Goal: Task Accomplishment & Management: Complete application form

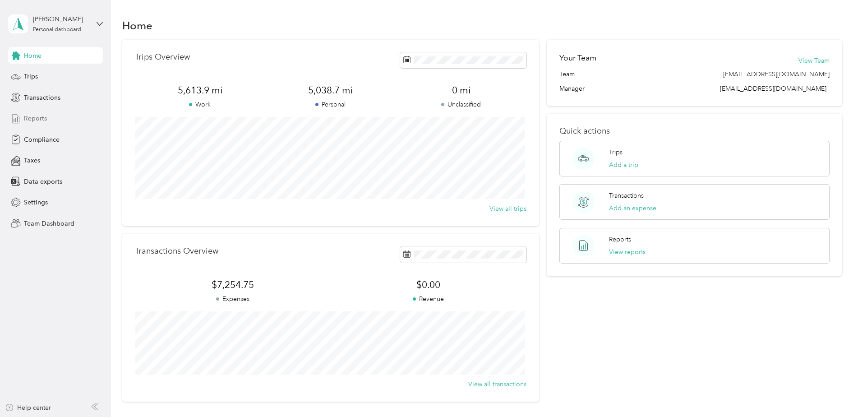
click at [51, 122] on div "Reports" at bounding box center [55, 118] width 95 height 16
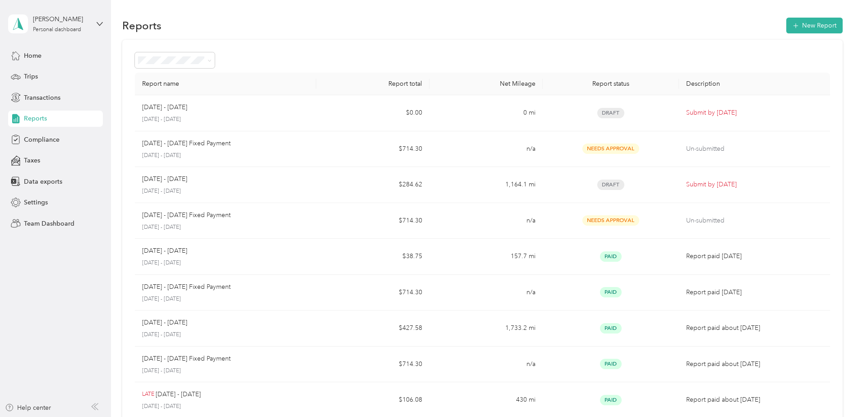
click at [65, 35] on div "[PERSON_NAME] Personal dashboard" at bounding box center [55, 24] width 95 height 32
click at [400, 29] on div "Reports New Report" at bounding box center [482, 25] width 720 height 19
click at [67, 27] on div "Personal dashboard" at bounding box center [57, 29] width 48 height 5
click at [82, 77] on div "Team dashboard" at bounding box center [102, 73] width 177 height 16
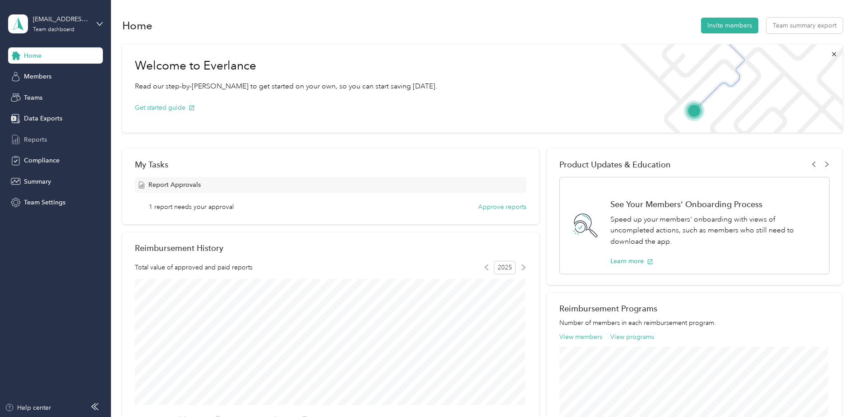
click at [75, 139] on div "Reports" at bounding box center [55, 139] width 95 height 16
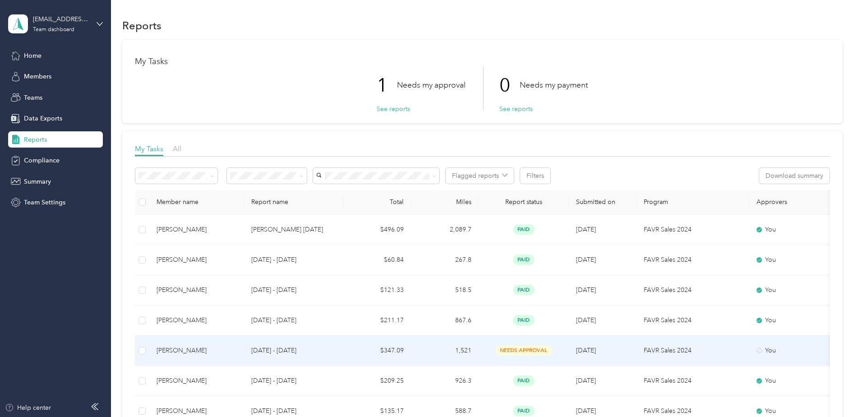
click at [357, 354] on td "$347.09" at bounding box center [377, 351] width 68 height 30
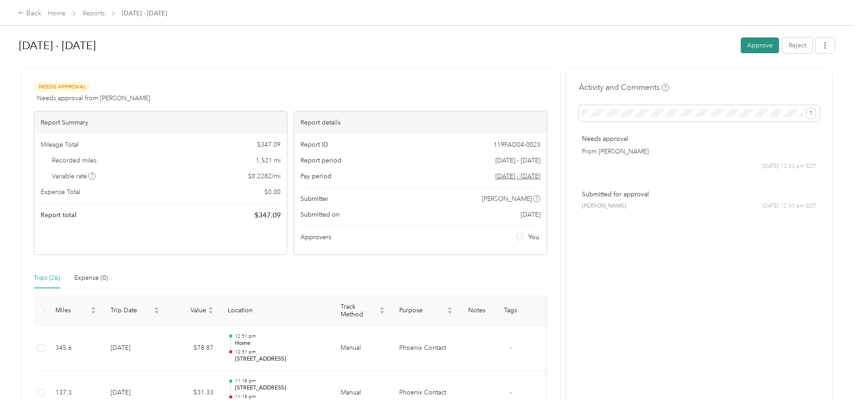
click at [749, 45] on button "Approve" at bounding box center [759, 45] width 38 height 16
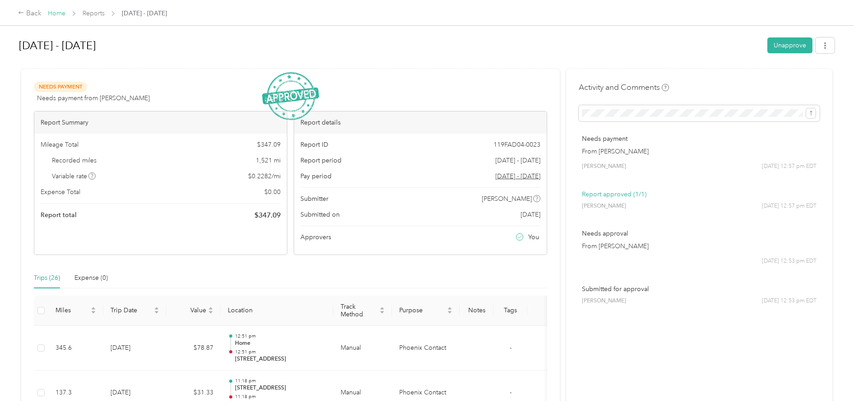
click at [60, 15] on link "Home" at bounding box center [57, 13] width 18 height 8
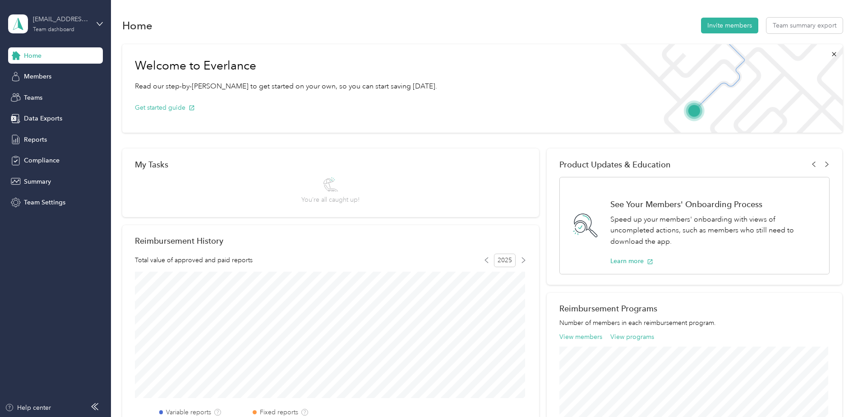
click at [69, 21] on div "[EMAIL_ADDRESS][DOMAIN_NAME]" at bounding box center [61, 18] width 56 height 9
click at [79, 94] on div "Personal dashboard" at bounding box center [102, 95] width 177 height 16
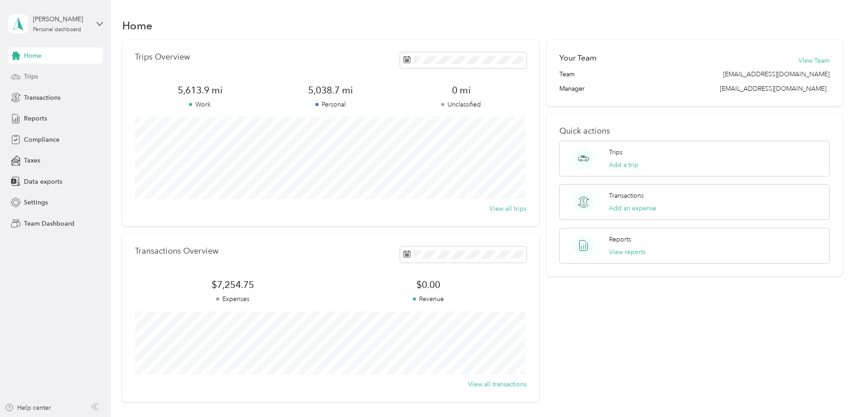
click at [56, 79] on div "Trips" at bounding box center [55, 77] width 95 height 16
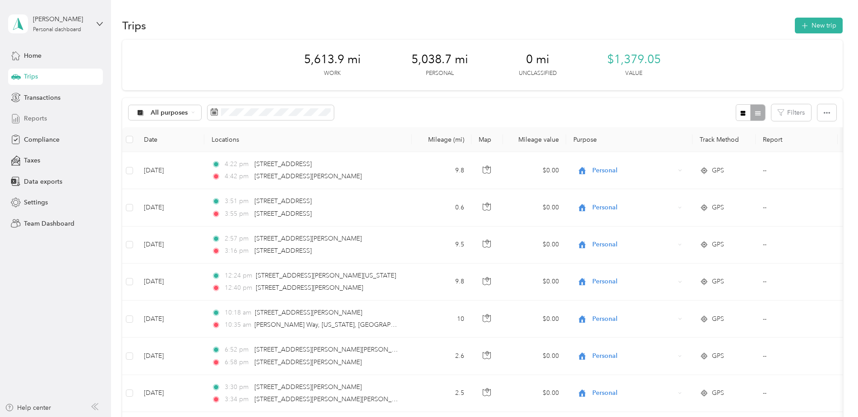
click at [59, 119] on div "Reports" at bounding box center [55, 118] width 95 height 16
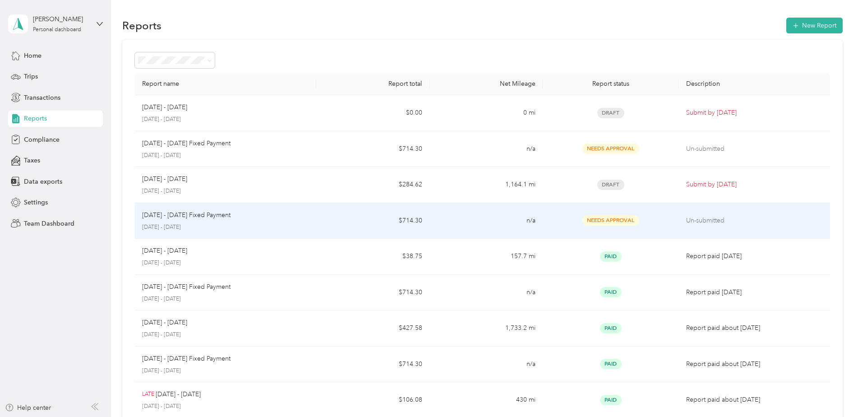
click at [308, 212] on div "[DATE] - [DATE] Fixed Payment" at bounding box center [225, 215] width 167 height 10
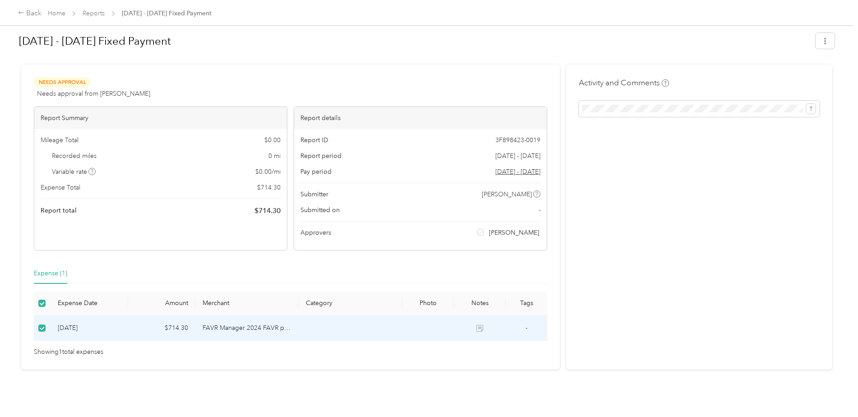
scroll to position [11, 0]
click at [37, 11] on div "Back" at bounding box center [29, 13] width 23 height 11
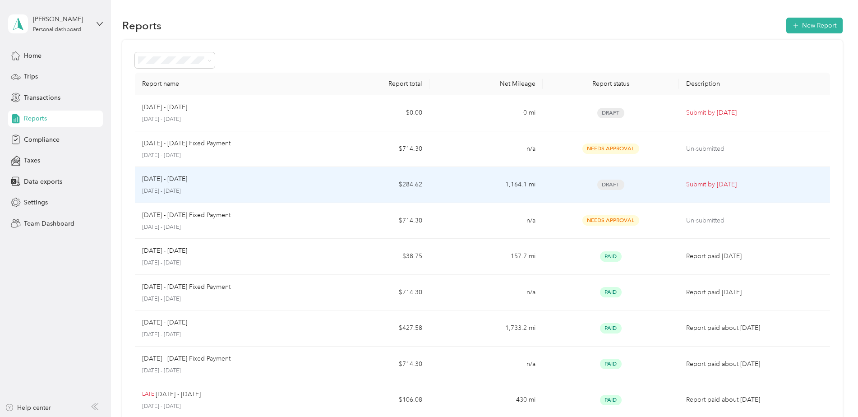
click at [455, 187] on td "1,164.1 mi" at bounding box center [485, 185] width 113 height 36
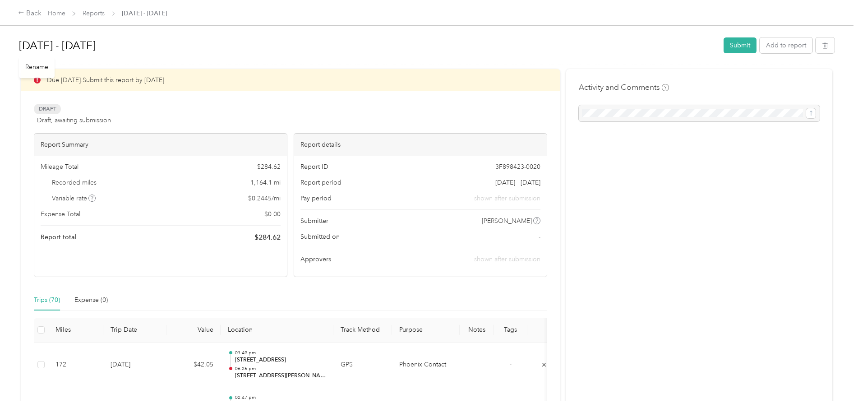
click at [738, 35] on div "[DATE] - [DATE] Submit Add to report Due [DATE]. Submit this report by [DATE] D…" at bounding box center [426, 200] width 853 height 401
click at [740, 54] on div "[DATE] - [DATE] Submit Add to report" at bounding box center [426, 47] width 815 height 27
click at [738, 47] on button "Submit" at bounding box center [739, 45] width 33 height 16
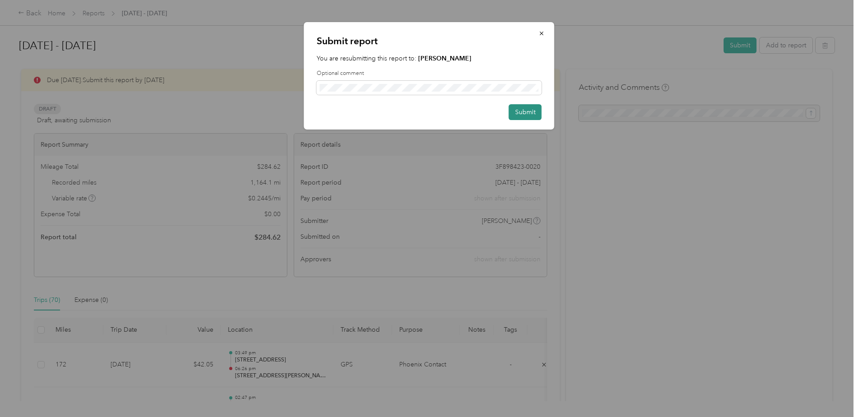
click at [524, 112] on button "Submit" at bounding box center [525, 112] width 33 height 16
